Goal: Transaction & Acquisition: Purchase product/service

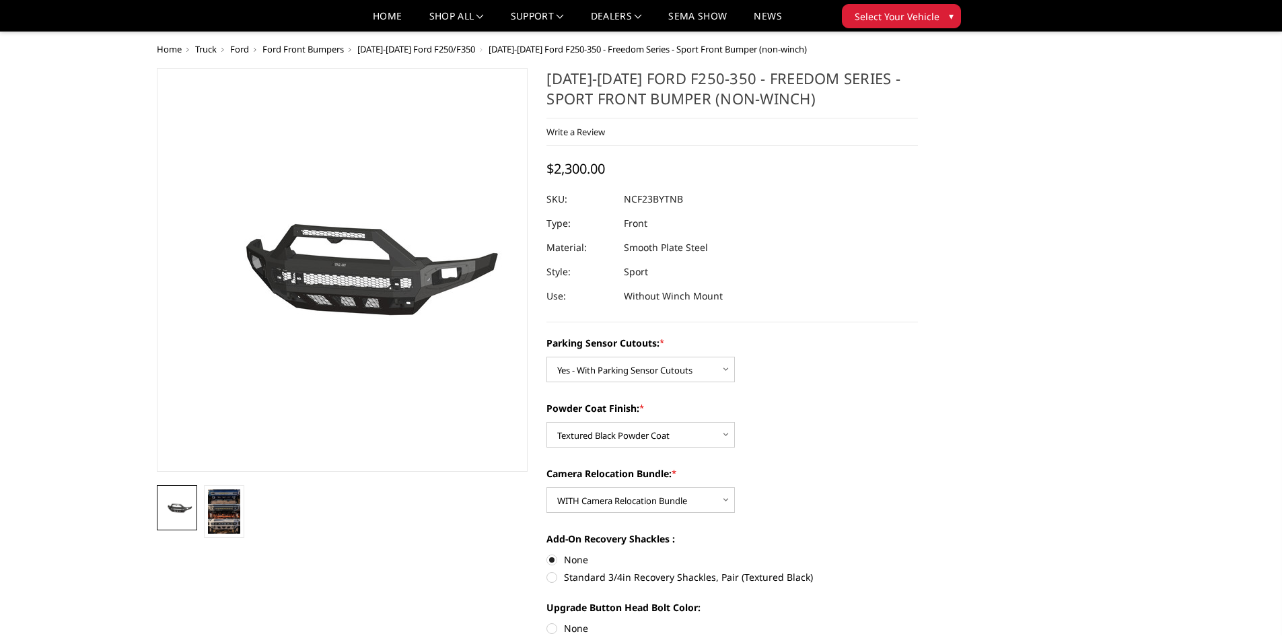
select select "2571"
select select "2573"
select select "2574"
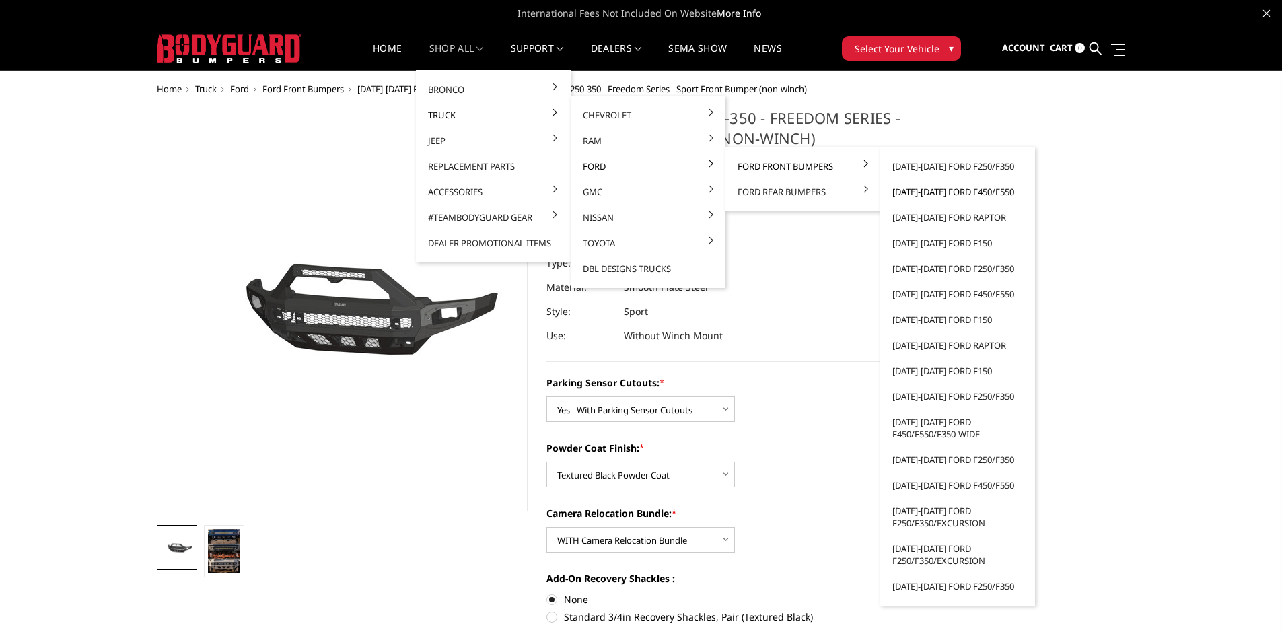
click at [957, 192] on link "[DATE]-[DATE] Ford F450/F550" at bounding box center [957, 192] width 144 height 26
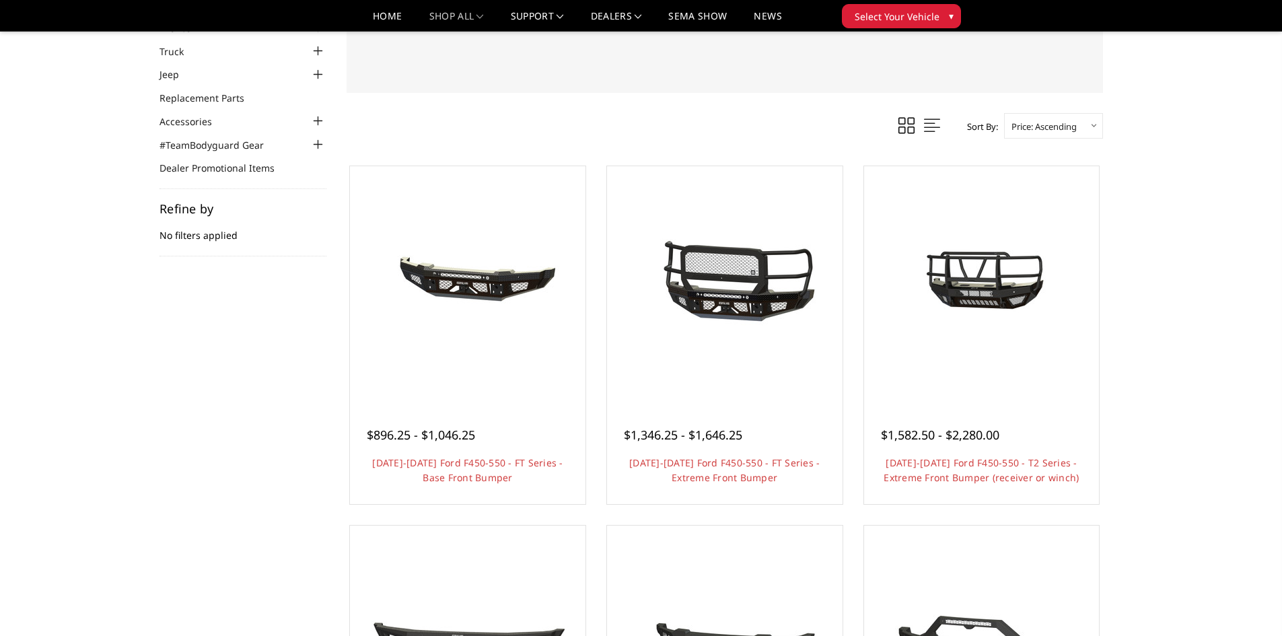
scroll to position [202, 0]
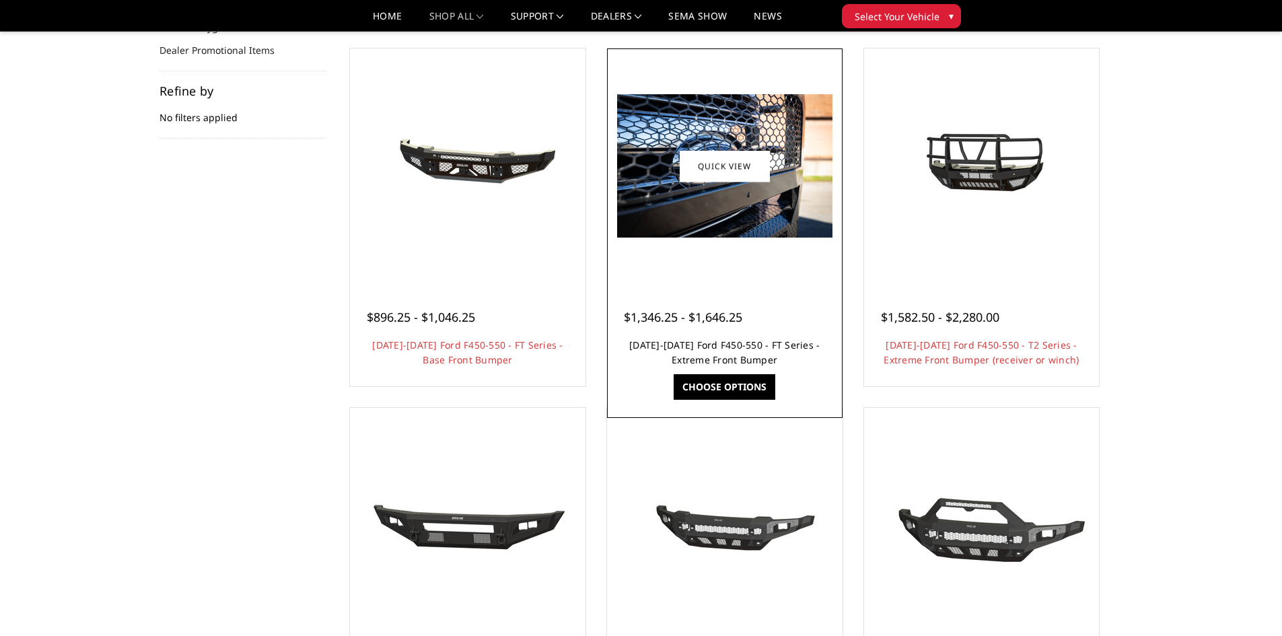
click at [713, 344] on link "[DATE]-[DATE] Ford F450-550 - FT Series - Extreme Front Bumper" at bounding box center [724, 352] width 190 height 28
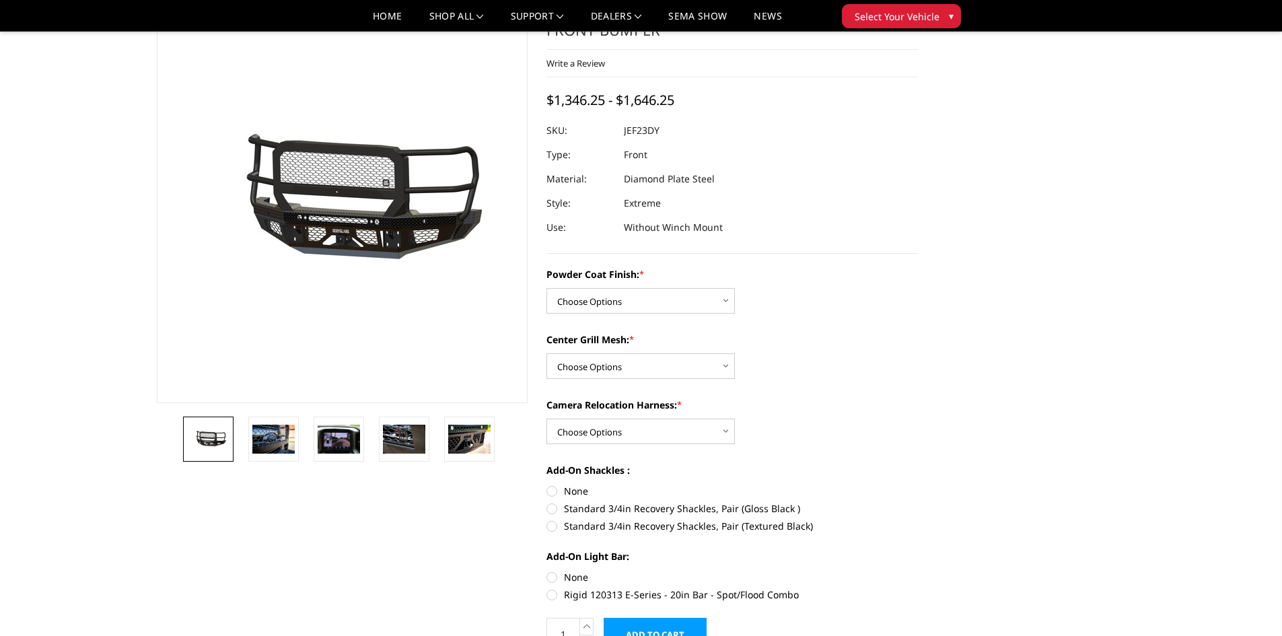
scroll to position [67, 0]
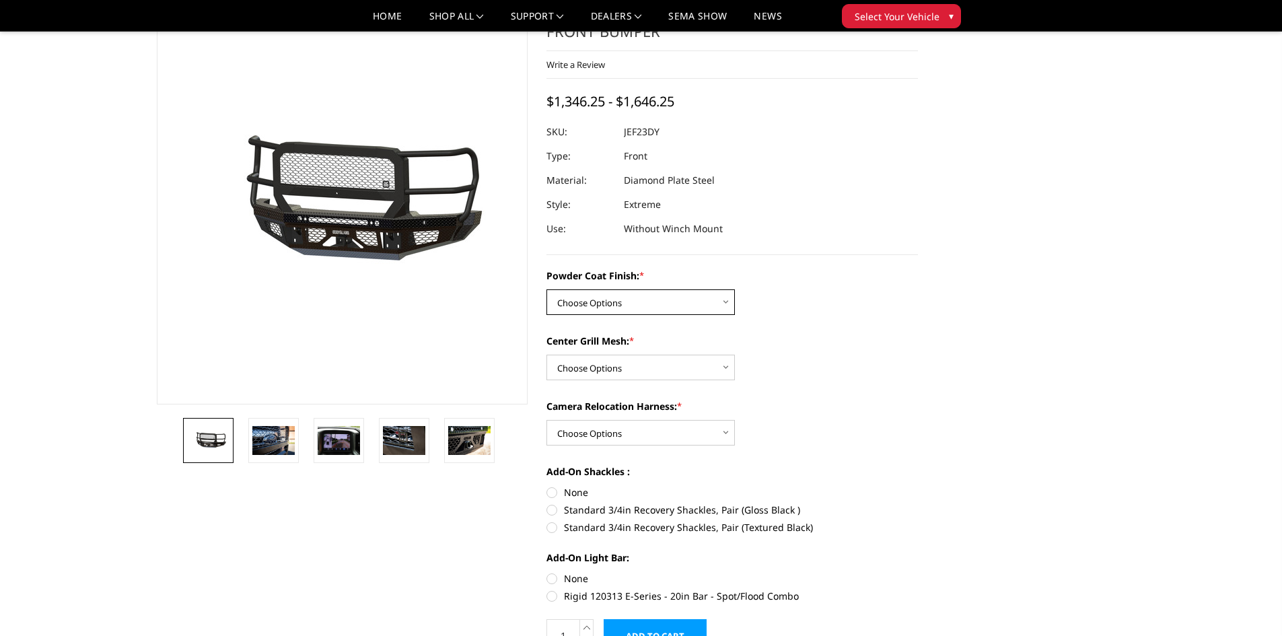
click at [629, 303] on select "Choose Options Bare Metal Gloss Black Powder Coat Textured Black Powder Coat" at bounding box center [640, 302] width 188 height 26
select select "3272"
click at [546, 289] on select "Choose Options Bare Metal Gloss Black Powder Coat Textured Black Powder Coat" at bounding box center [640, 302] width 188 height 26
click at [618, 433] on select "Choose Options WITH Camera Relocation Harness WITHOUT Camera Relocation Harness" at bounding box center [640, 433] width 188 height 26
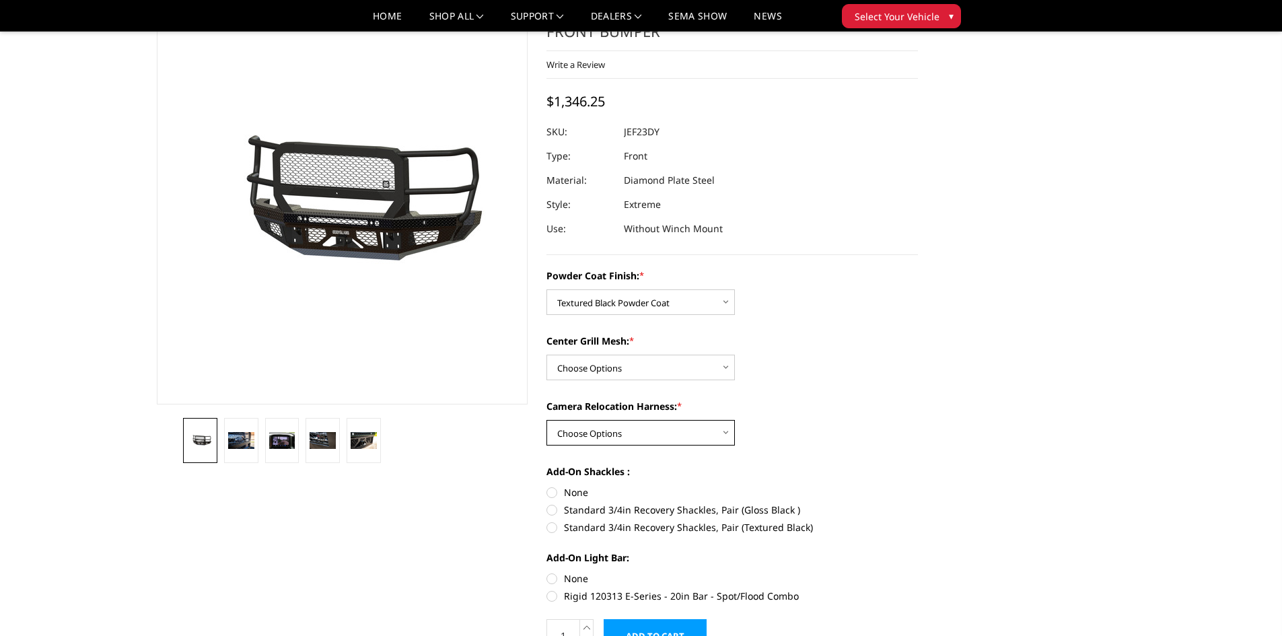
select select "3275"
click at [546, 420] on select "Choose Options WITH Camera Relocation Harness WITHOUT Camera Relocation Harness" at bounding box center [640, 433] width 188 height 26
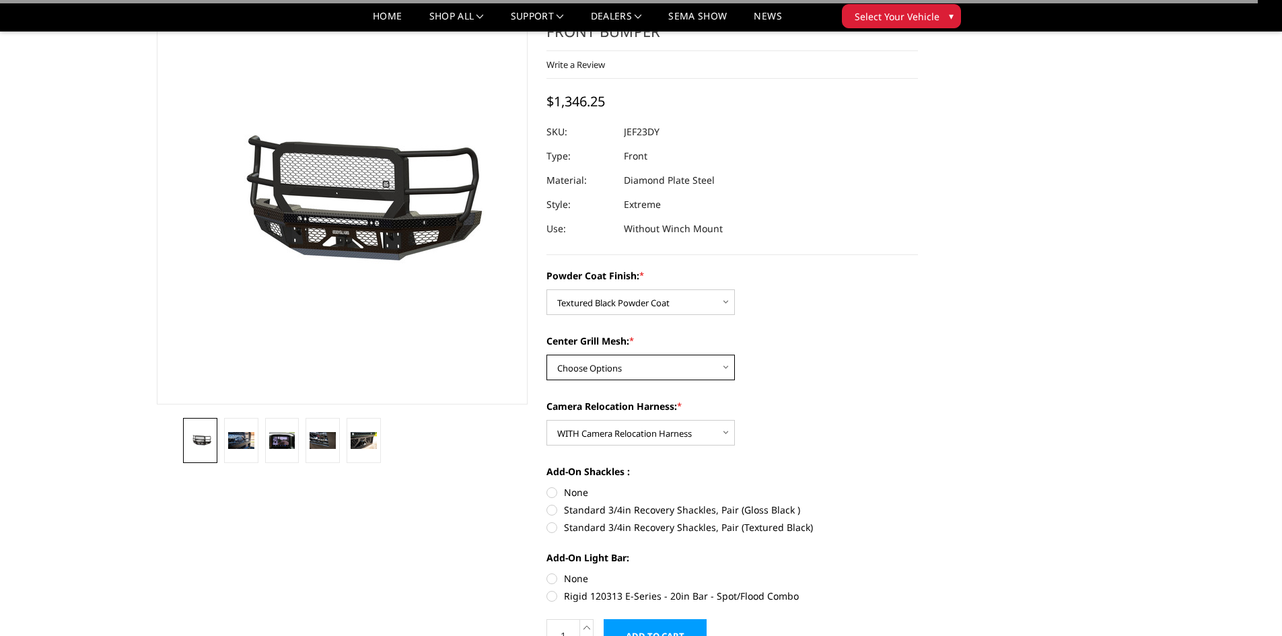
click at [593, 365] on select "Choose Options WITH Expanded Metal in Center Grill WITHOUT Expanded Metal in Ce…" at bounding box center [640, 368] width 188 height 26
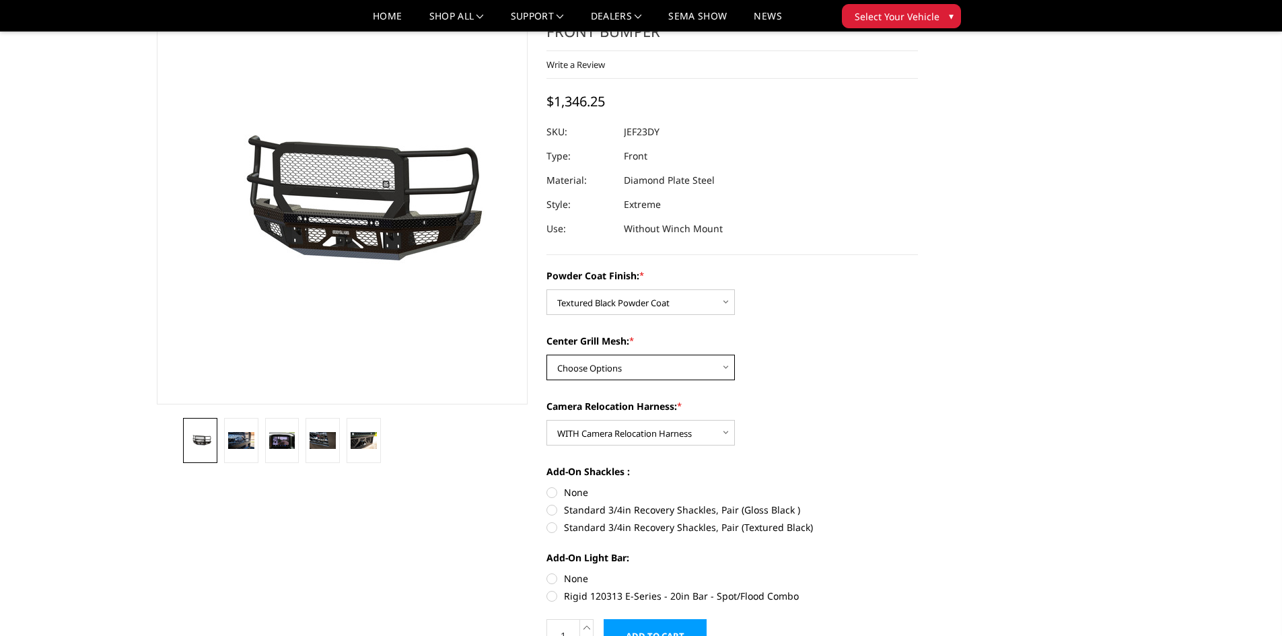
select select "3273"
click at [546, 355] on select "Choose Options WITH Expanded Metal in Center Grill WITHOUT Expanded Metal in Ce…" at bounding box center [640, 368] width 188 height 26
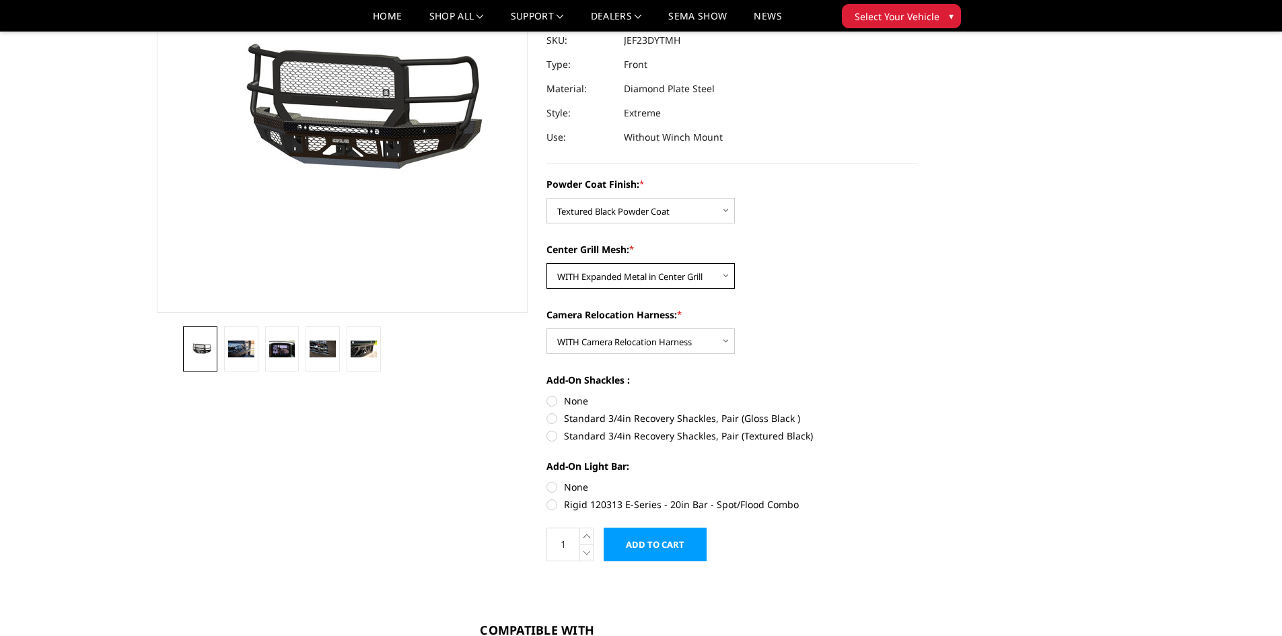
scroll to position [202, 0]
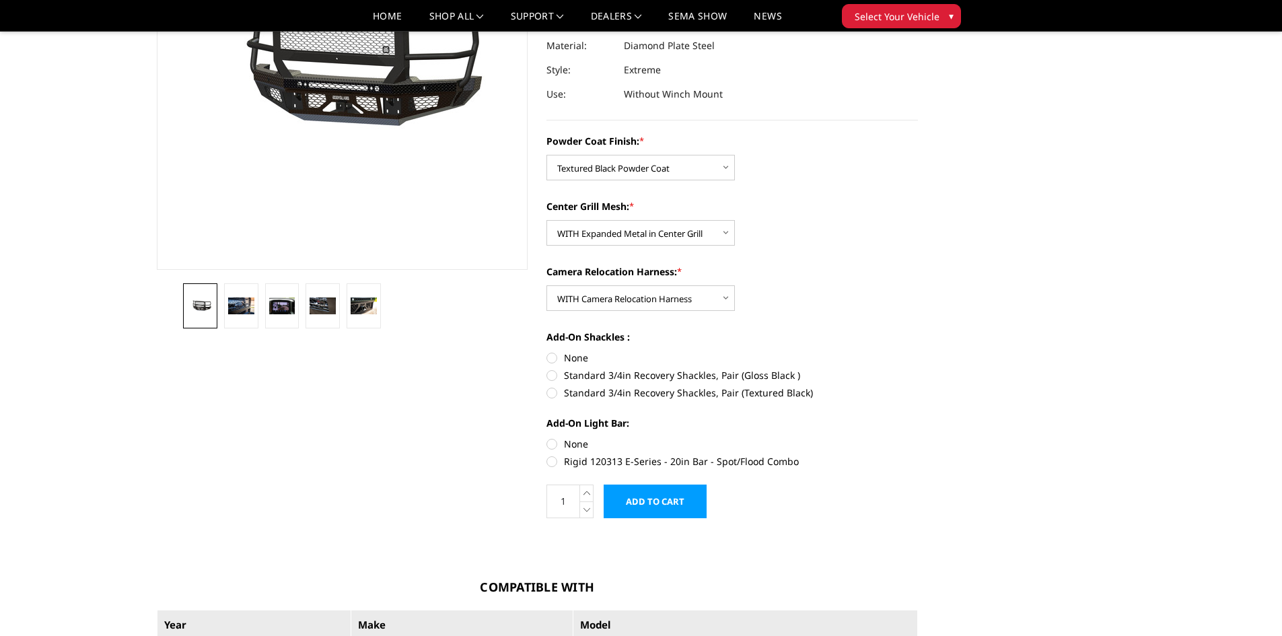
click at [558, 357] on label "None" at bounding box center [731, 358] width 371 height 14
click at [547, 351] on input "None" at bounding box center [546, 351] width 1 height 1
radio input "true"
click at [550, 462] on label "Rigid 120313 E-Series - 20in Bar - Spot/Flood Combo" at bounding box center [731, 461] width 371 height 14
click at [918, 437] on input "Rigid 120313 E-Series - 20in Bar - Spot/Flood Combo" at bounding box center [918, 437] width 1 height 1
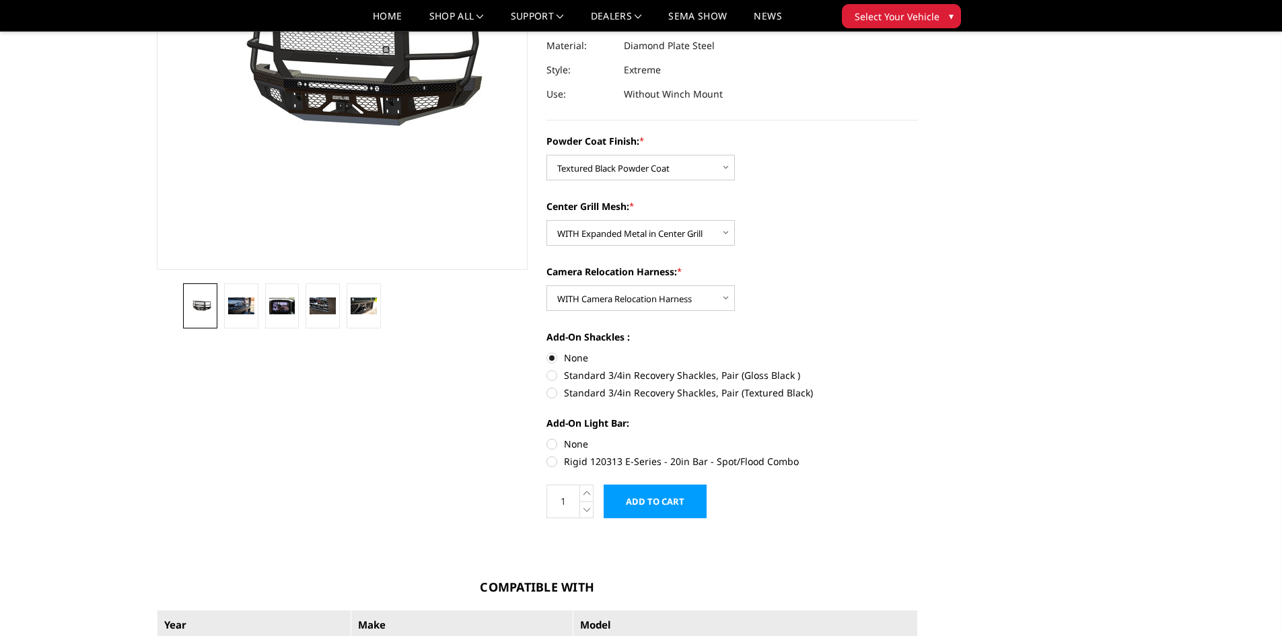
radio input "true"
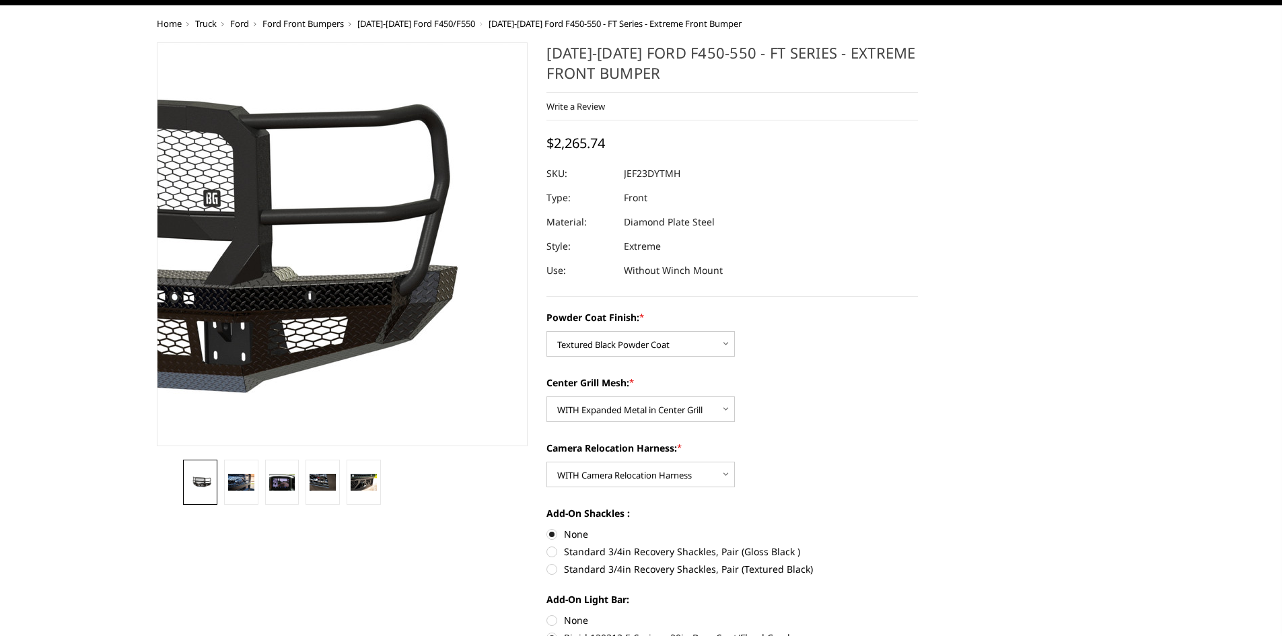
scroll to position [0, 0]
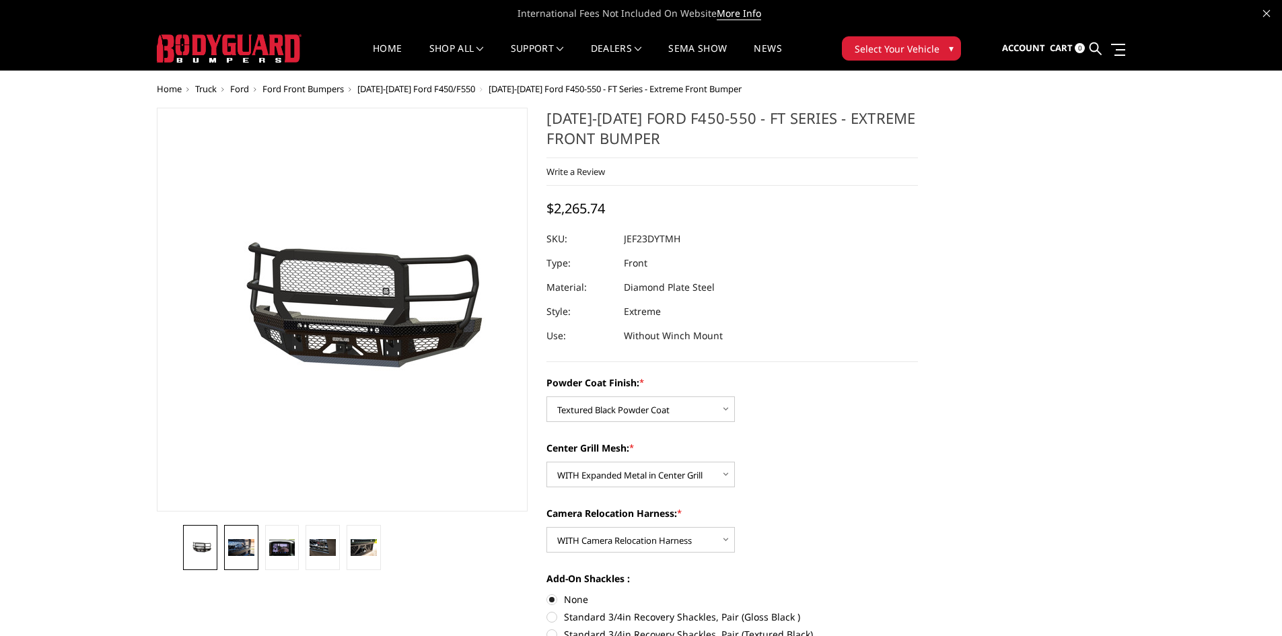
click at [244, 540] on img at bounding box center [241, 547] width 26 height 17
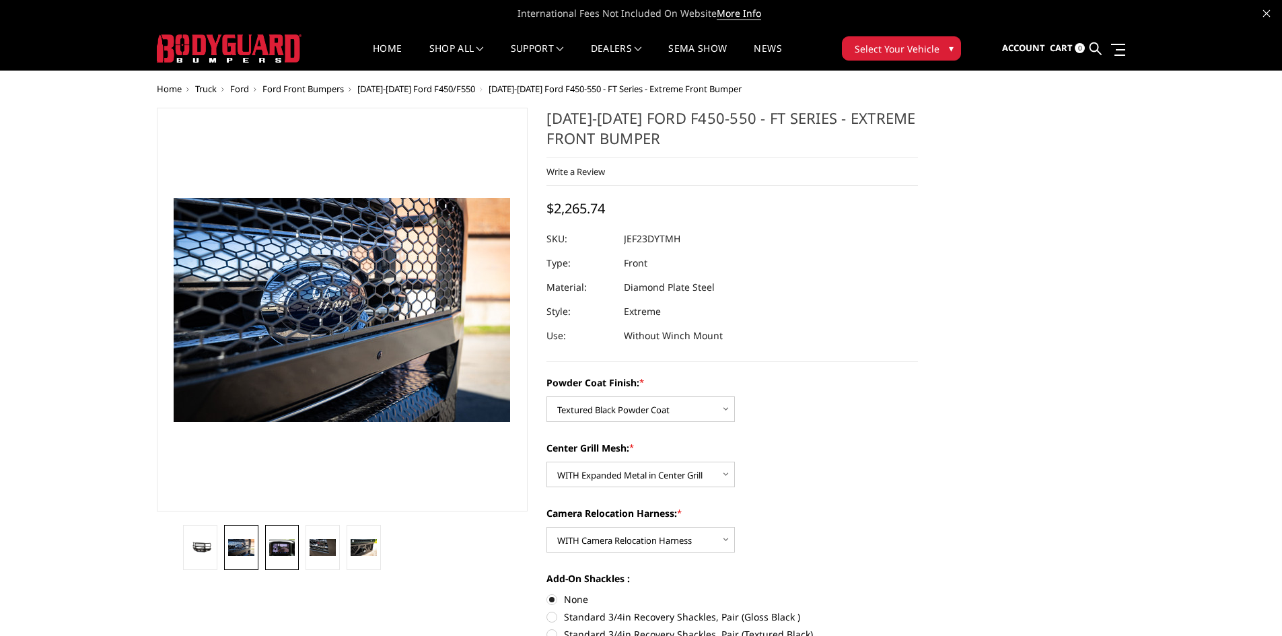
click at [279, 542] on img at bounding box center [282, 547] width 26 height 17
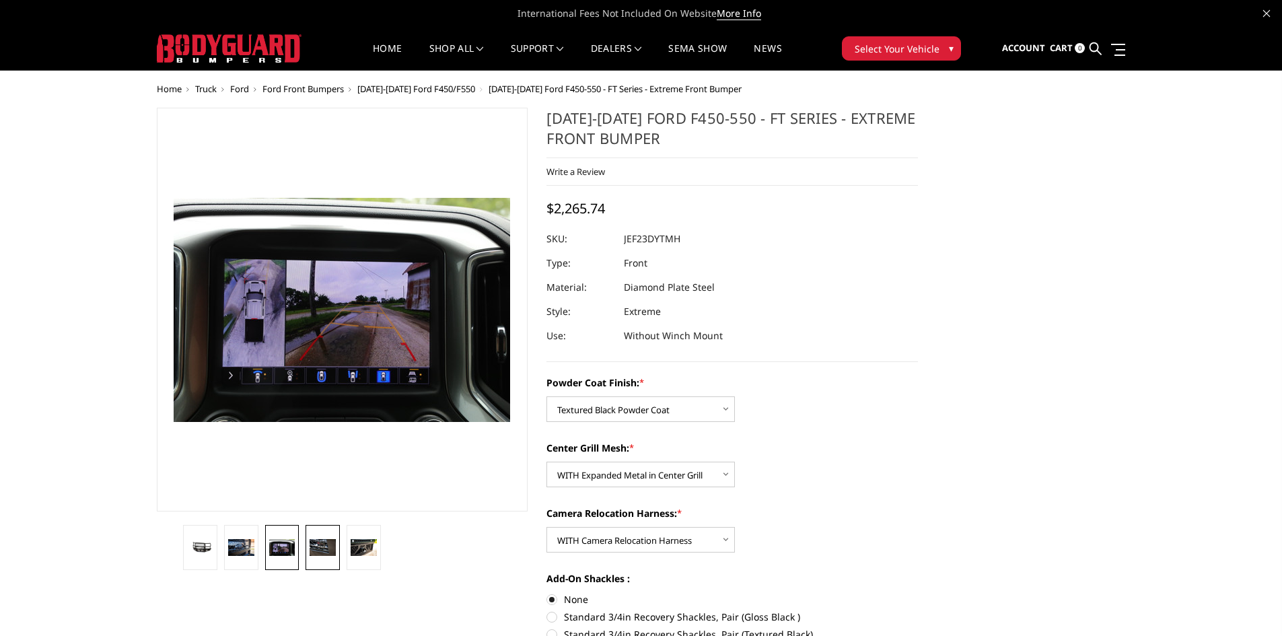
click at [314, 541] on img at bounding box center [323, 547] width 26 height 17
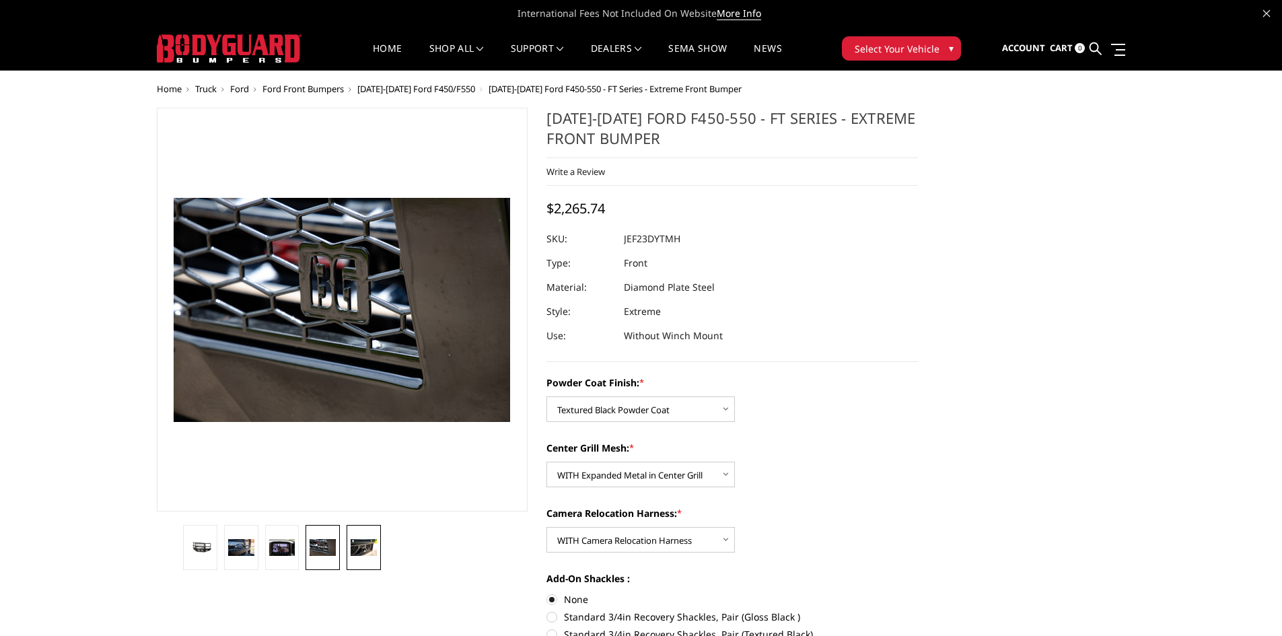
click at [355, 544] on img at bounding box center [364, 547] width 26 height 17
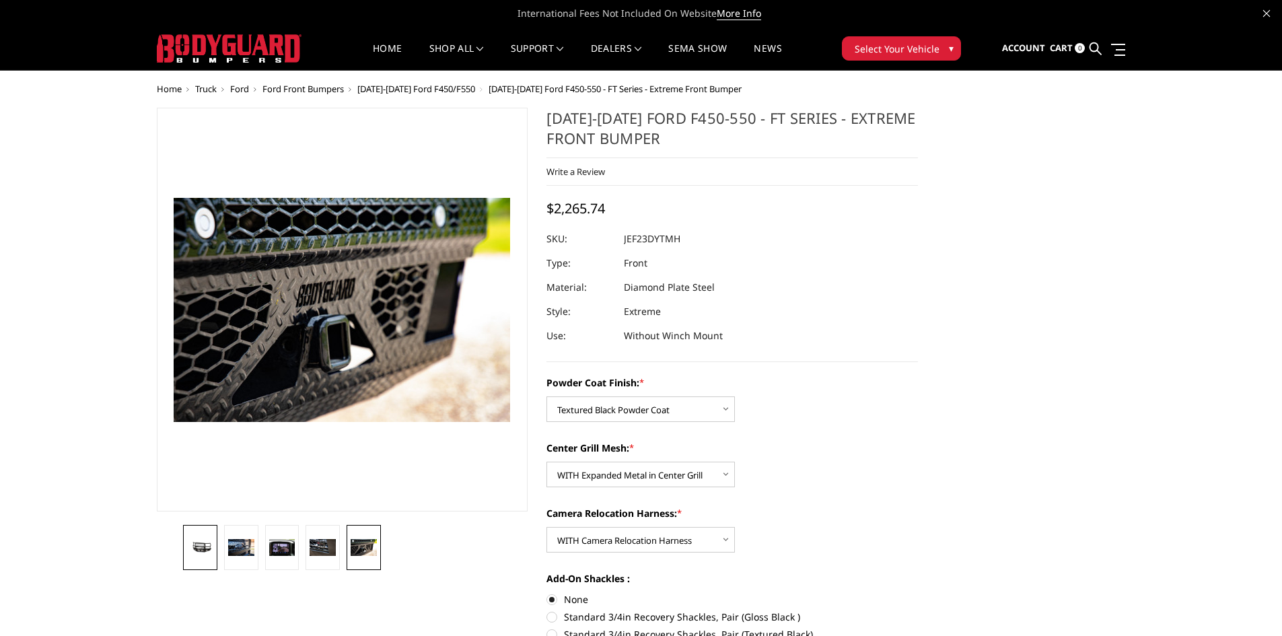
click at [201, 547] on img at bounding box center [200, 547] width 26 height 12
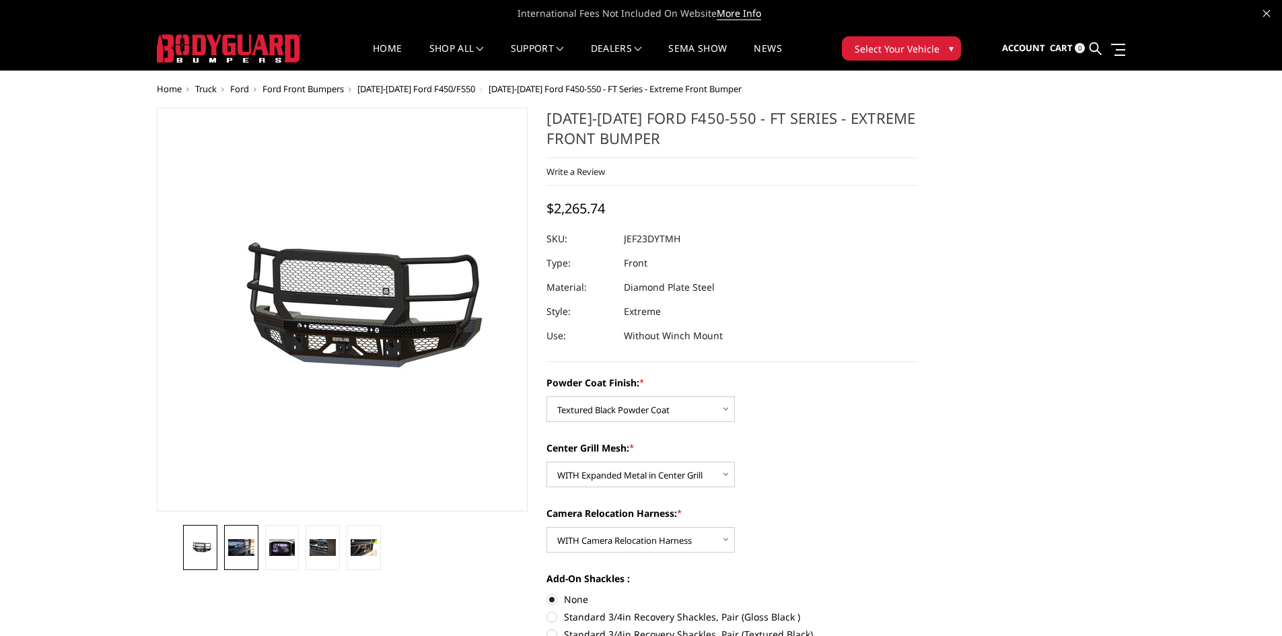
click at [247, 544] on img at bounding box center [241, 547] width 26 height 17
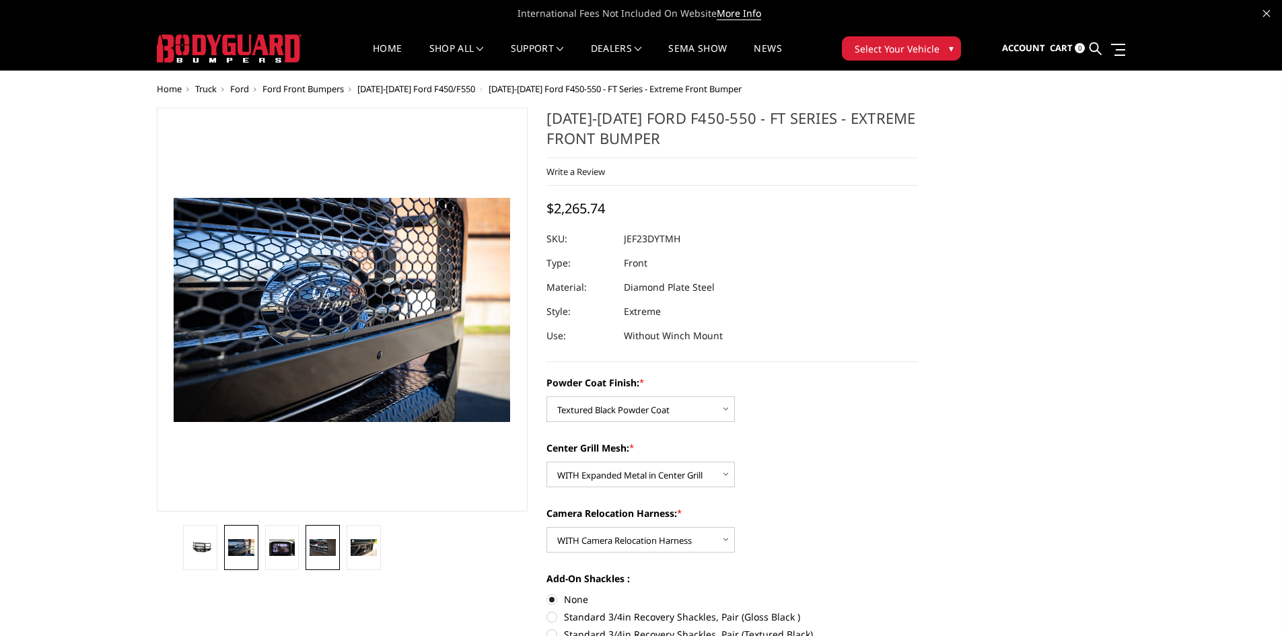
click at [338, 545] on link at bounding box center [322, 547] width 34 height 45
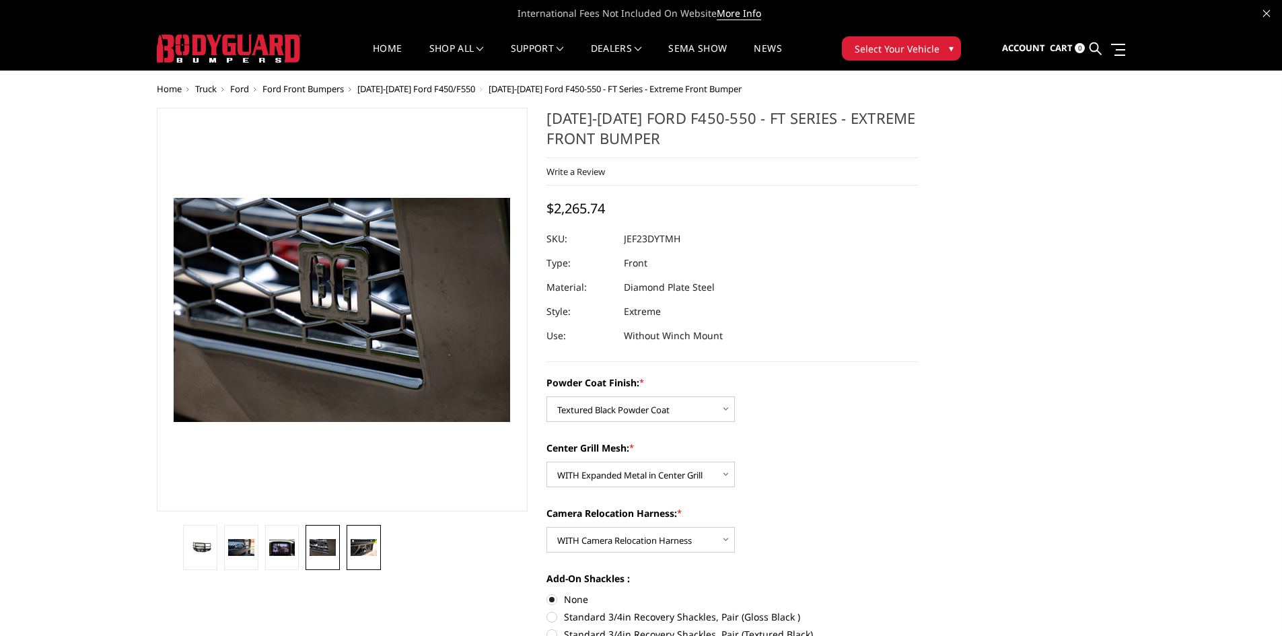
click at [376, 547] on img at bounding box center [364, 547] width 26 height 17
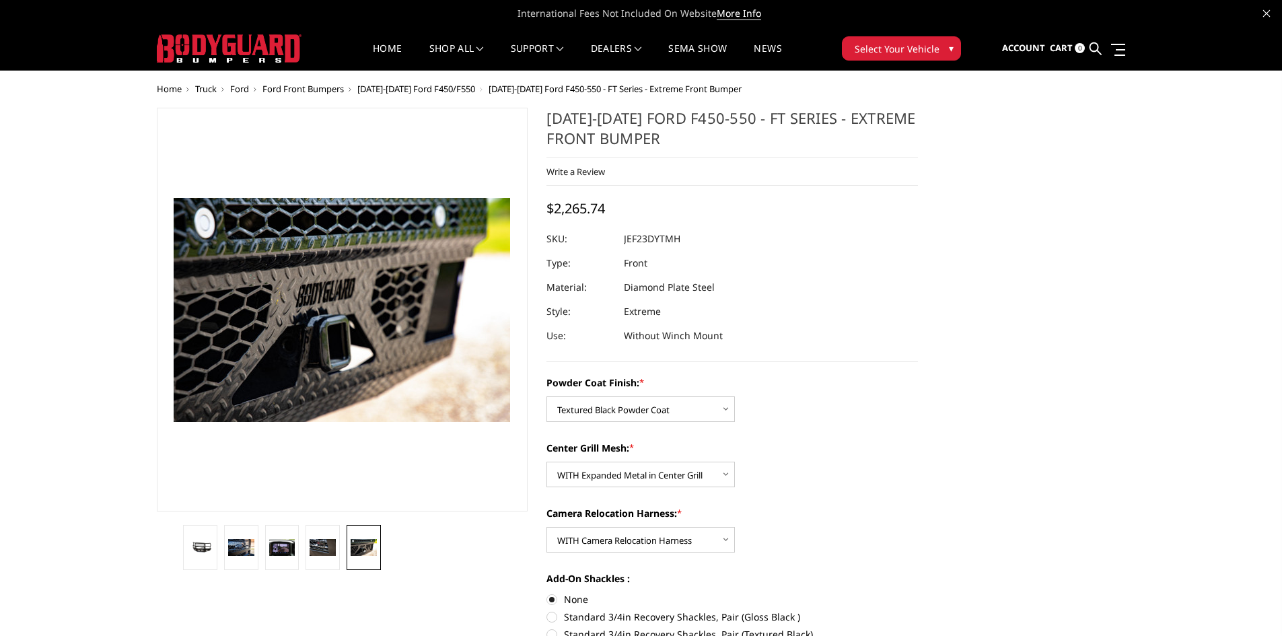
click at [179, 46] on img at bounding box center [229, 48] width 145 height 28
